Goal: Navigation & Orientation: Understand site structure

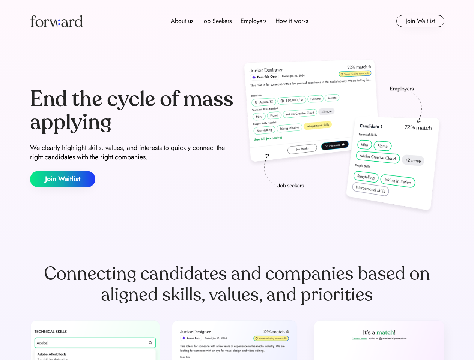
click at [237, 180] on div "End the cycle of mass applying We clearly highlight skills, values, and interes…" at bounding box center [237, 137] width 414 height 161
click at [237, 21] on div "About us Job Seekers Employers How it works" at bounding box center [240, 21] width 296 height 9
click at [56, 21] on img at bounding box center [56, 21] width 53 height 12
click at [239, 21] on div "About us Job Seekers Employers How it works" at bounding box center [240, 21] width 296 height 9
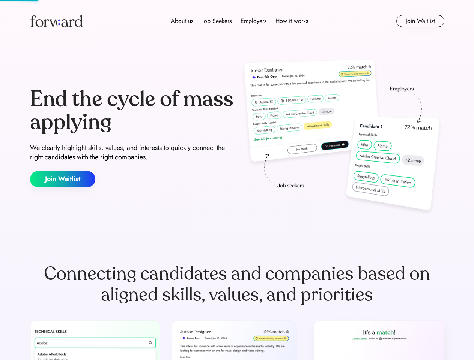
click at [182, 21] on div "About us" at bounding box center [182, 21] width 23 height 9
click at [217, 21] on div "Job Seekers" at bounding box center [216, 21] width 29 height 9
click at [253, 21] on div "Employers" at bounding box center [254, 21] width 26 height 9
click at [291, 21] on div "How it works" at bounding box center [291, 21] width 33 height 9
click at [420, 21] on button "Join Waitlist" at bounding box center [420, 21] width 48 height 12
